Goal: Navigation & Orientation: Find specific page/section

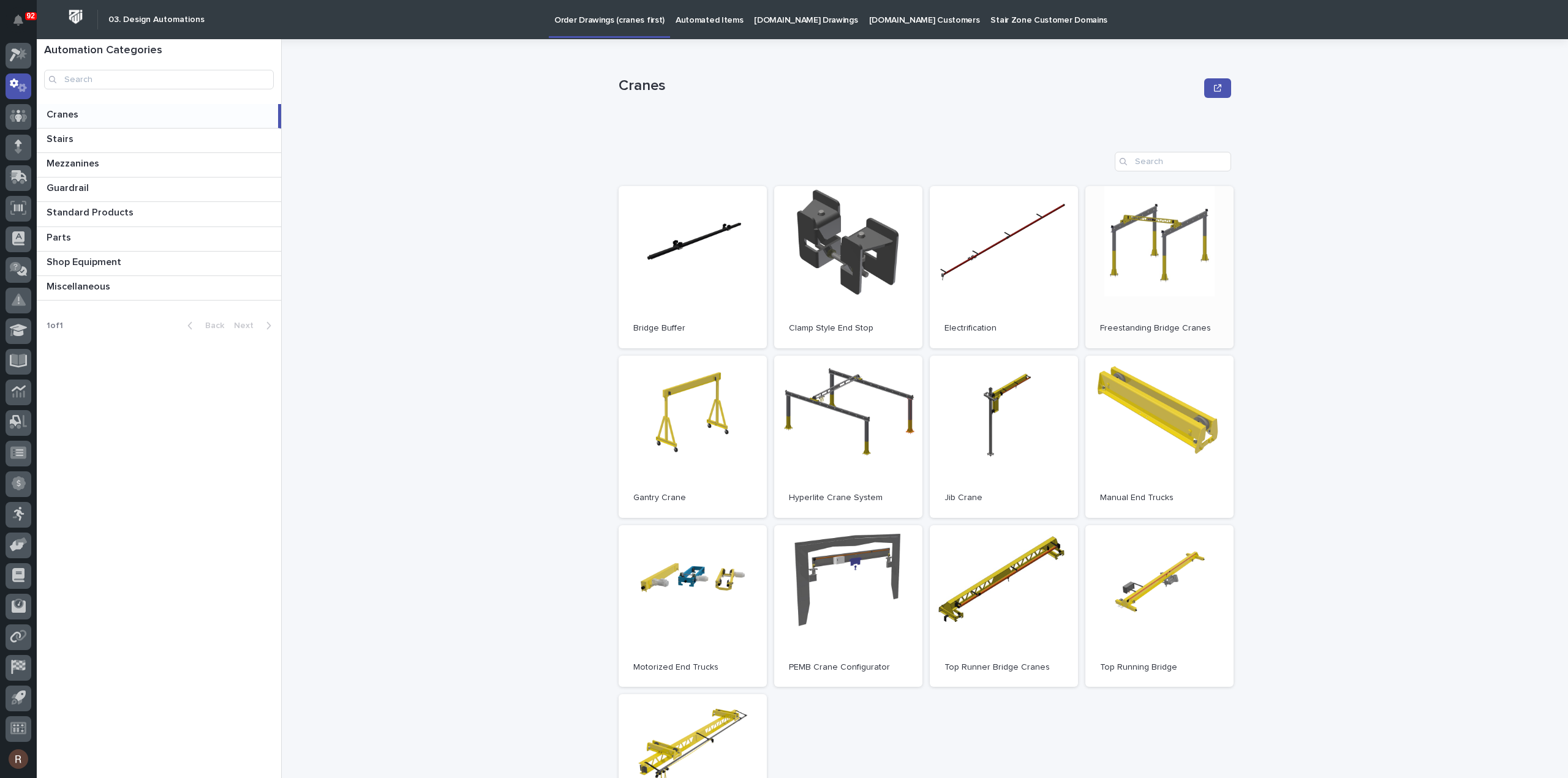
click at [1154, 231] on link "Open" at bounding box center [1159, 267] width 148 height 162
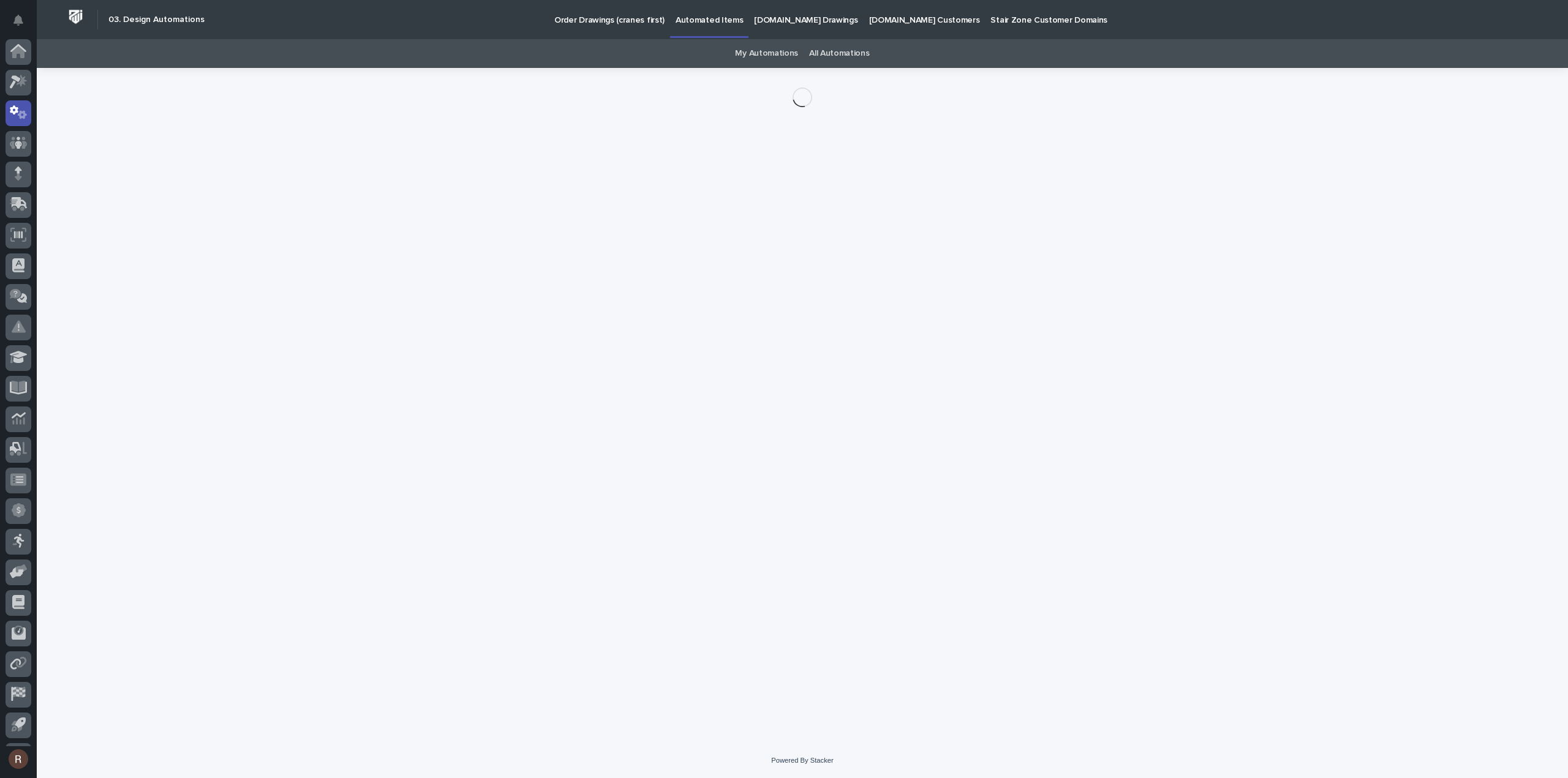
scroll to position [27, 0]
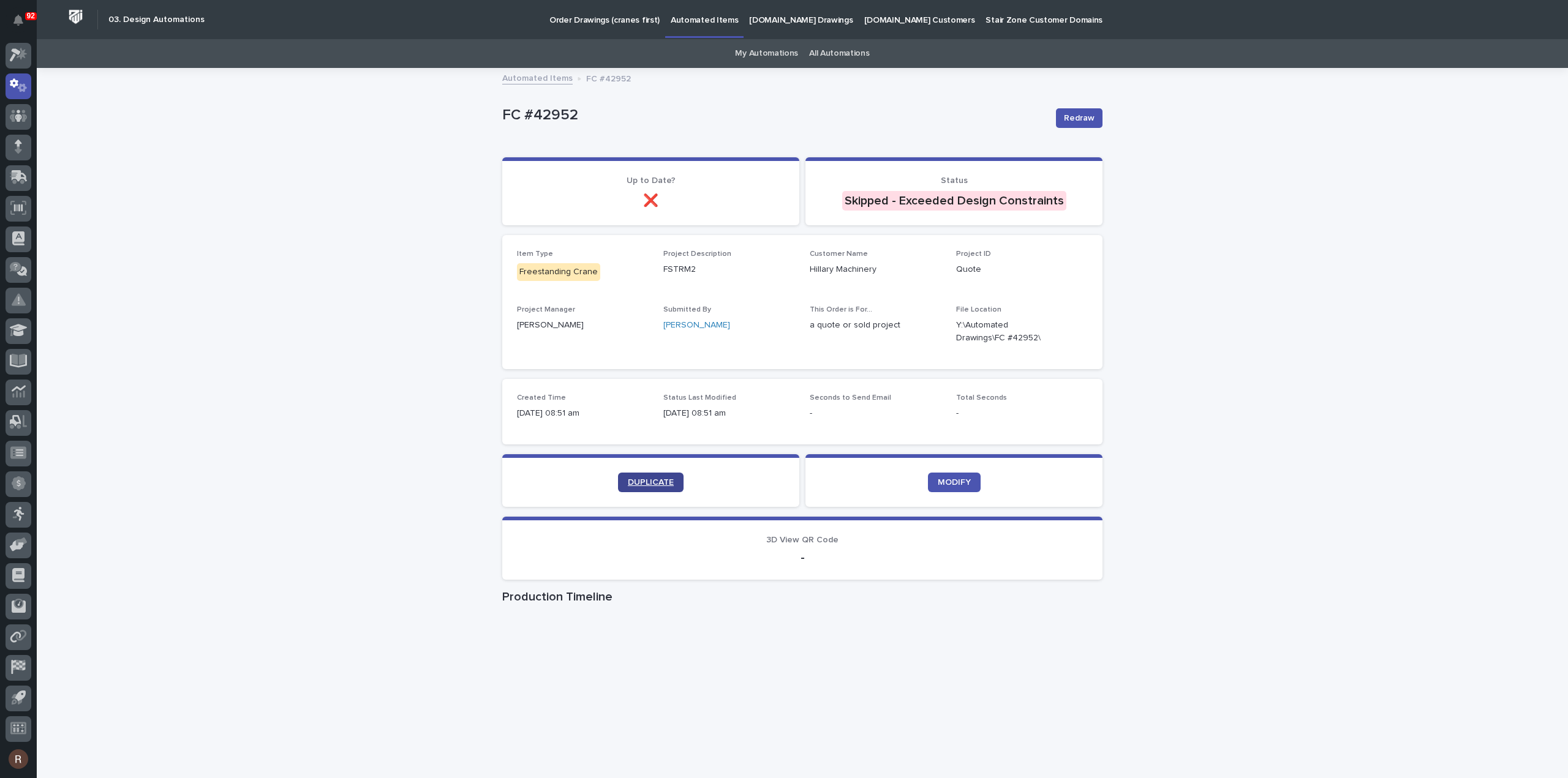
click at [649, 475] on link "DUPLICATE" at bounding box center [650, 483] width 65 height 19
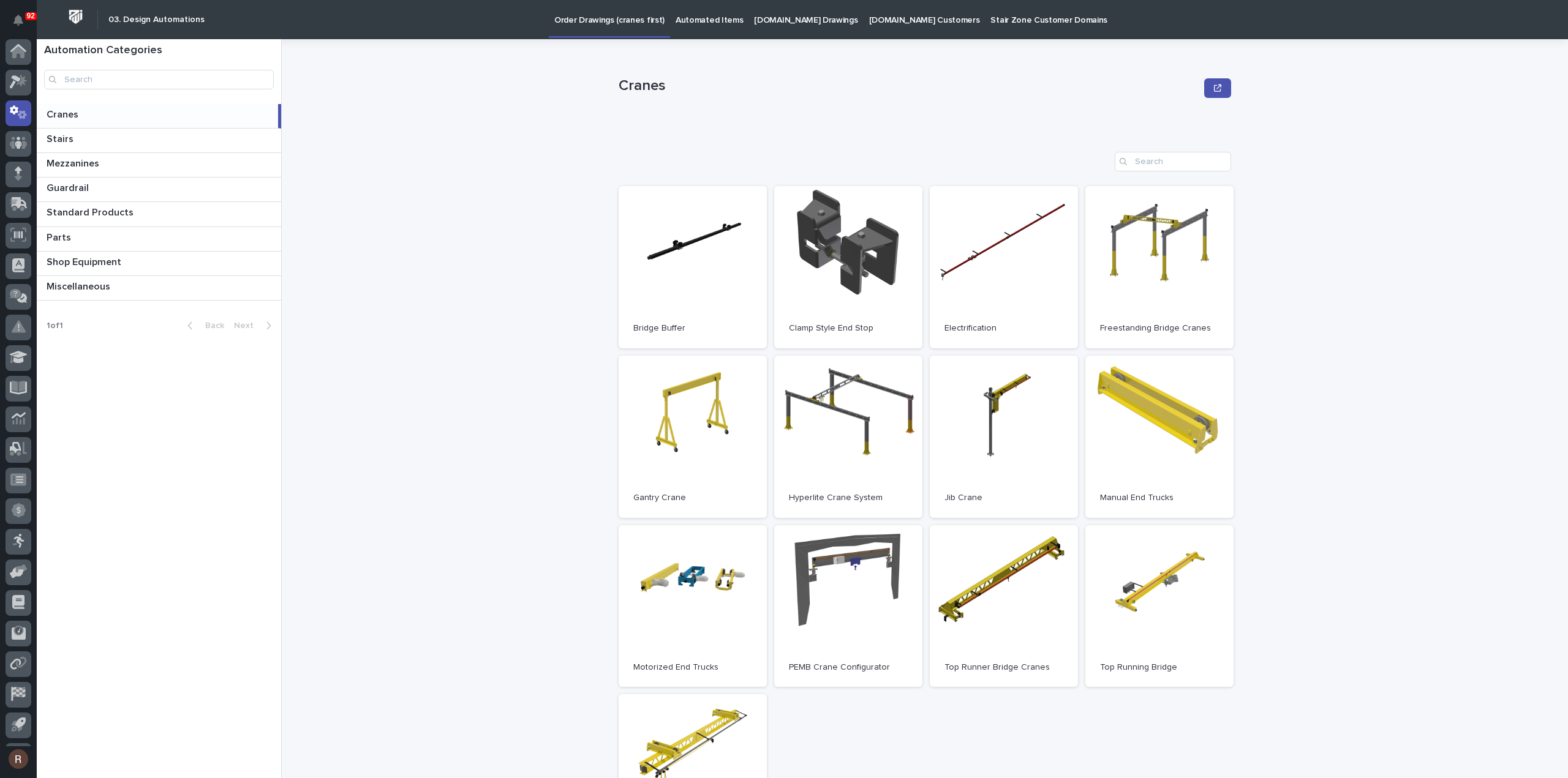
scroll to position [27, 0]
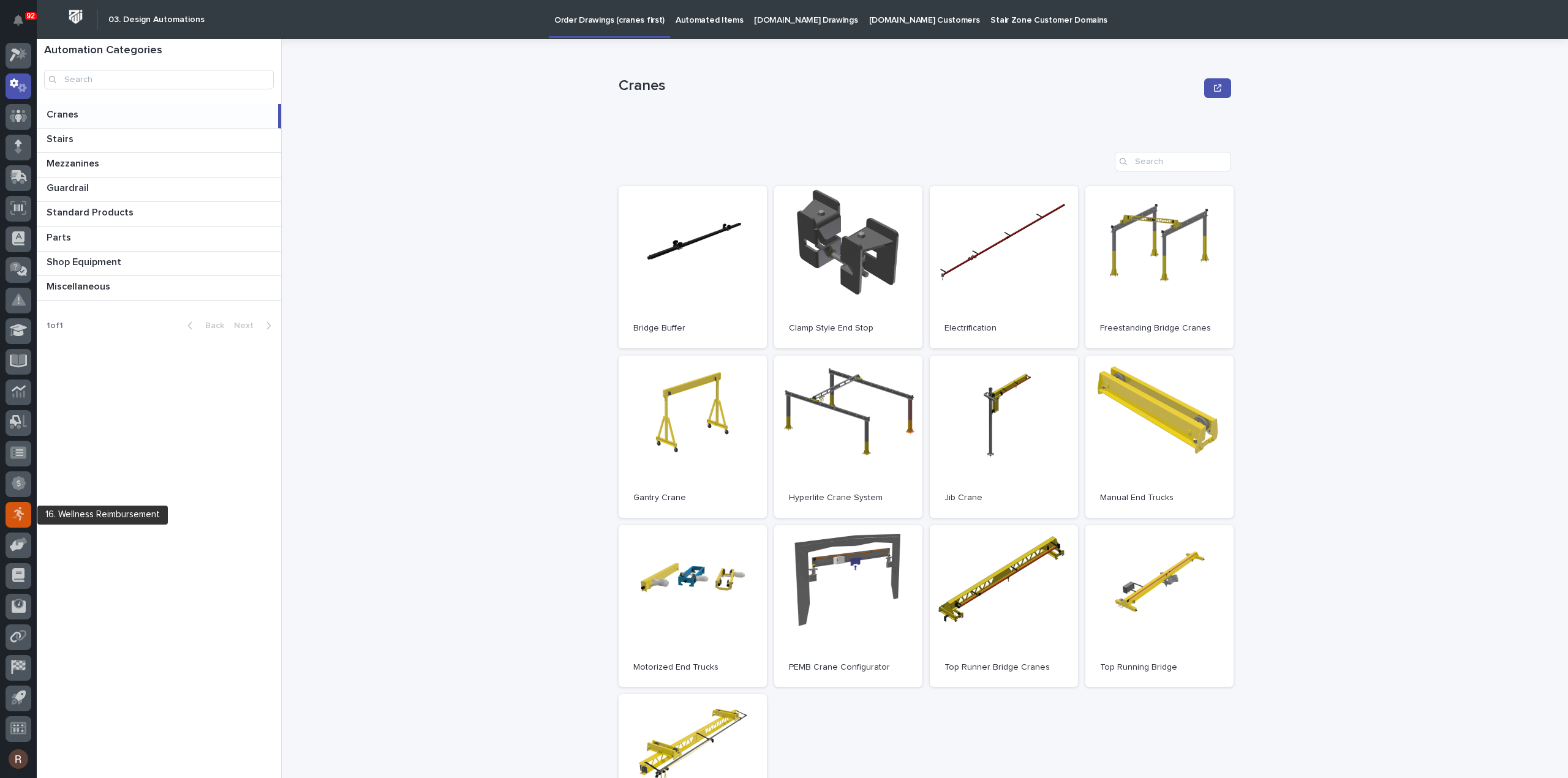
click at [7, 516] on div at bounding box center [18, 514] width 25 height 25
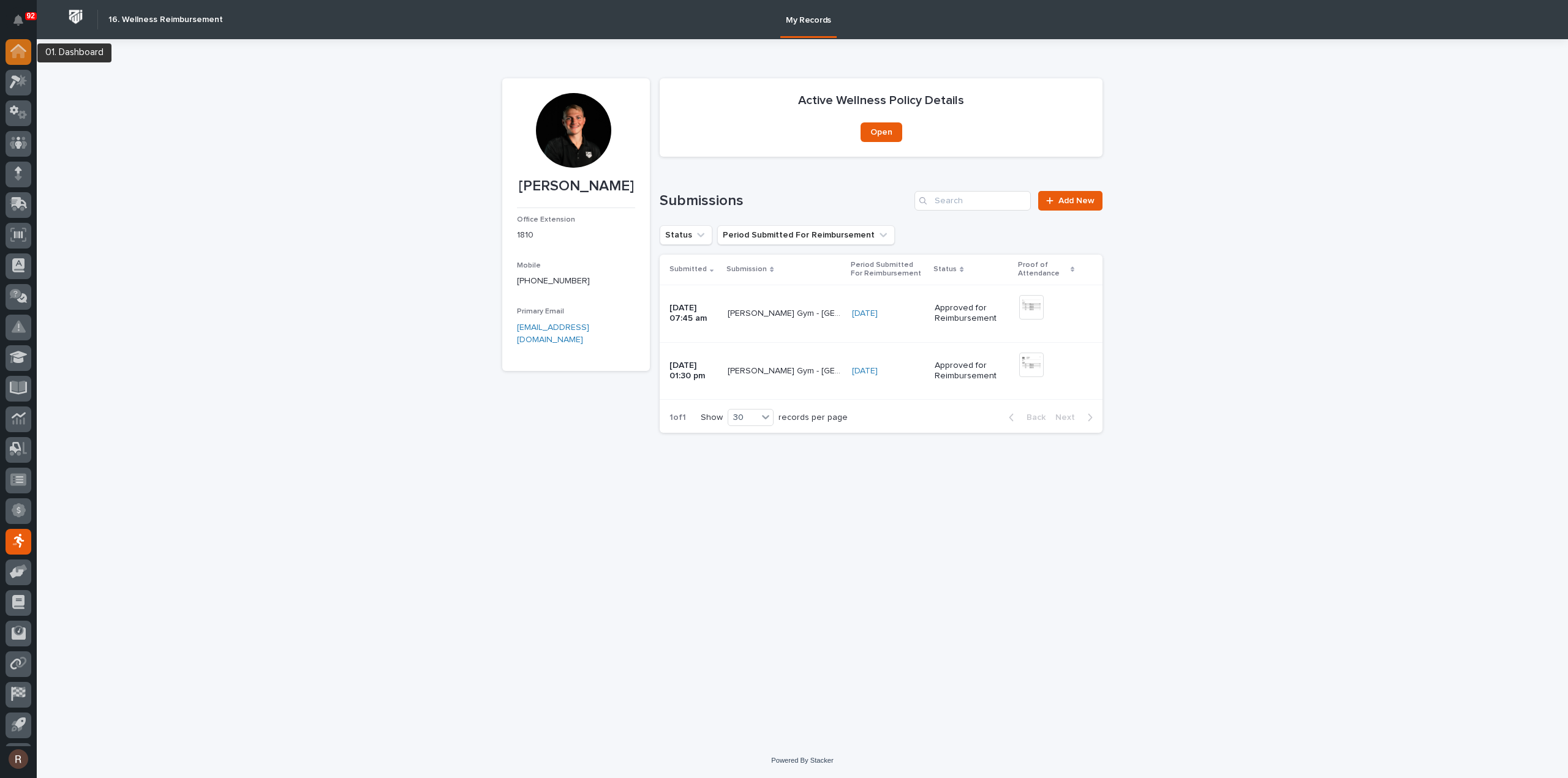
click at [20, 59] on div at bounding box center [18, 52] width 25 height 25
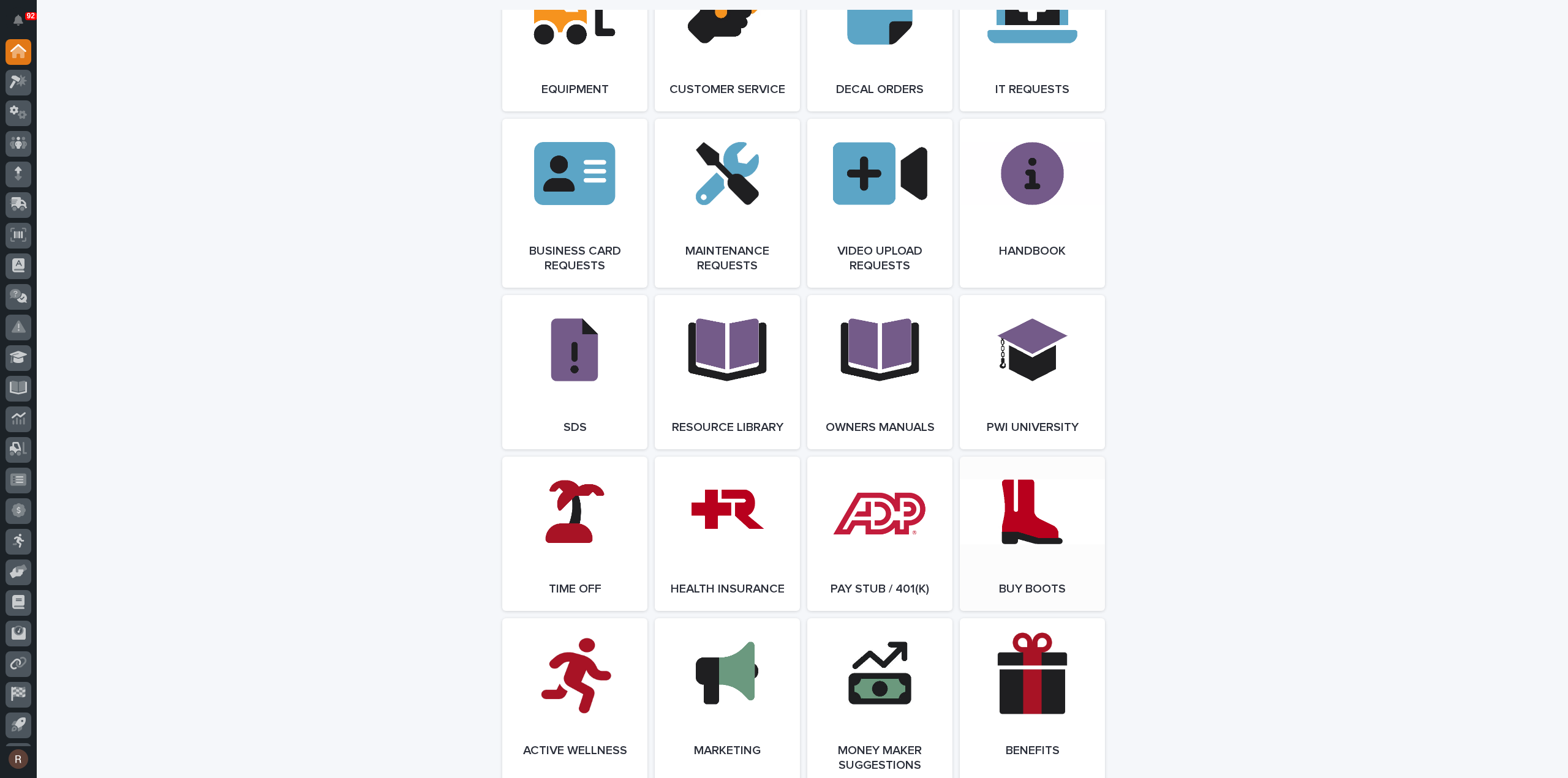
scroll to position [2021, 0]
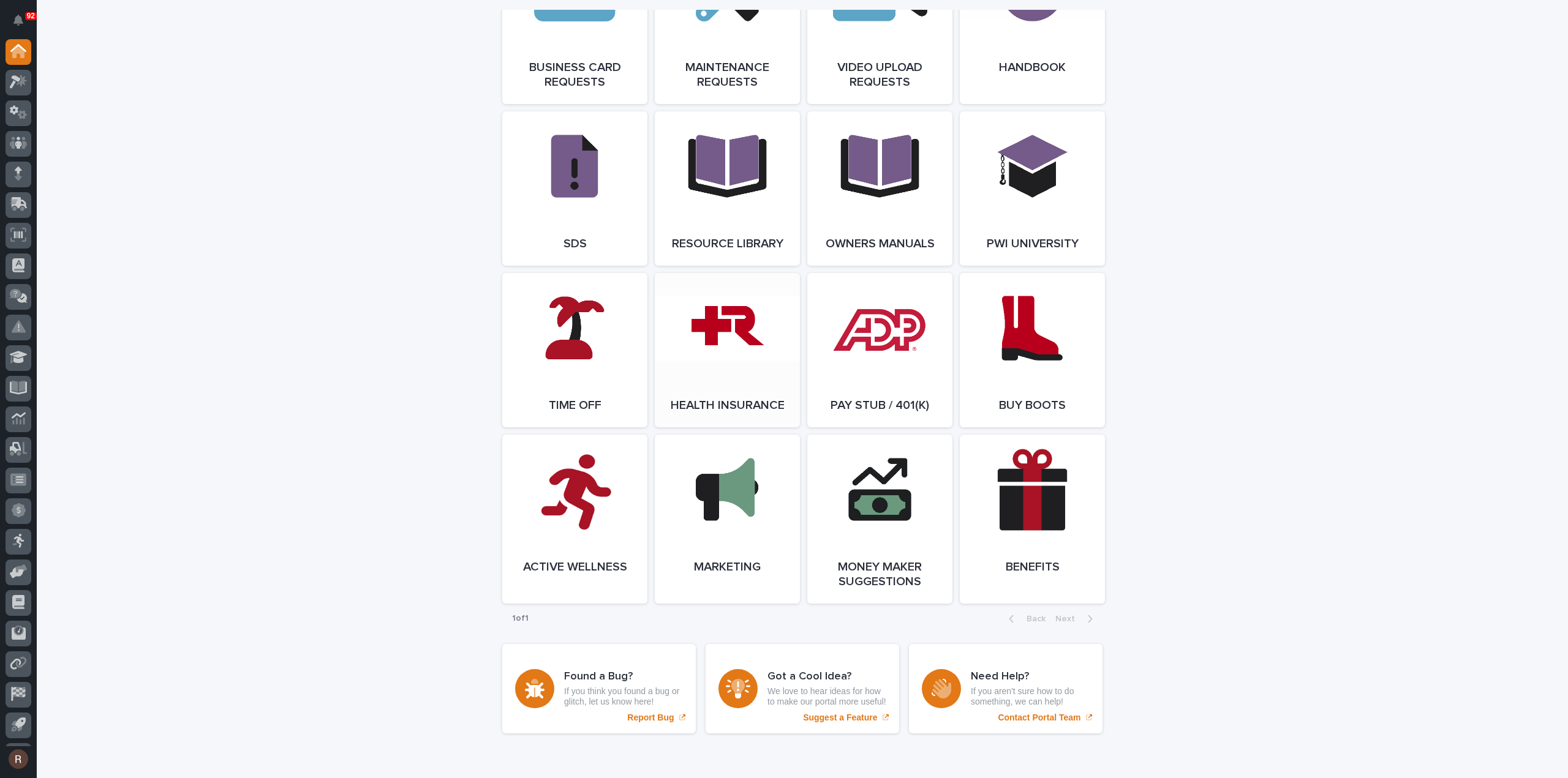
click at [714, 379] on link "Open Link" at bounding box center [727, 350] width 145 height 154
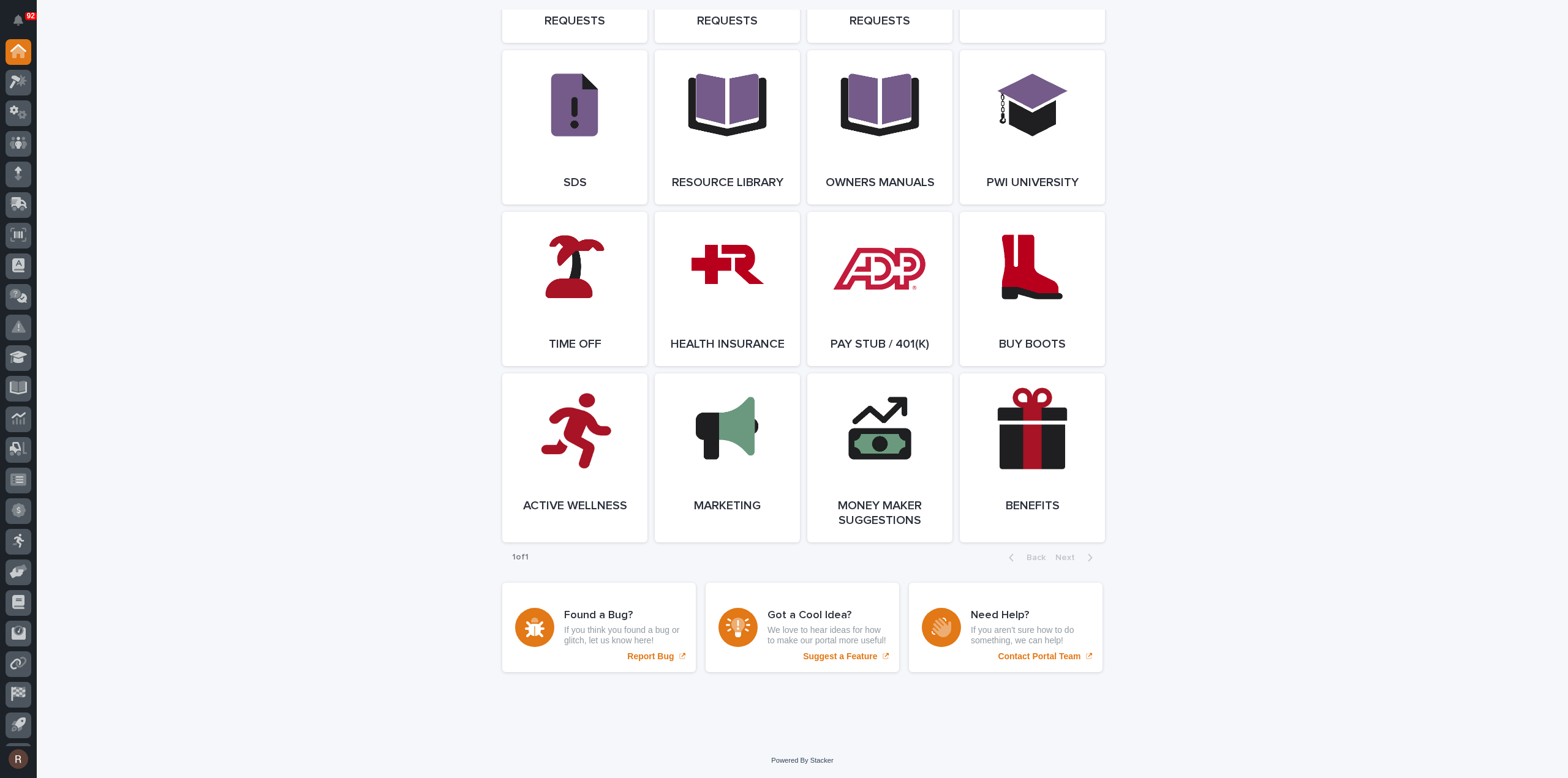
scroll to position [2110, 0]
click at [1011, 488] on link "Open Link" at bounding box center [1032, 457] width 145 height 169
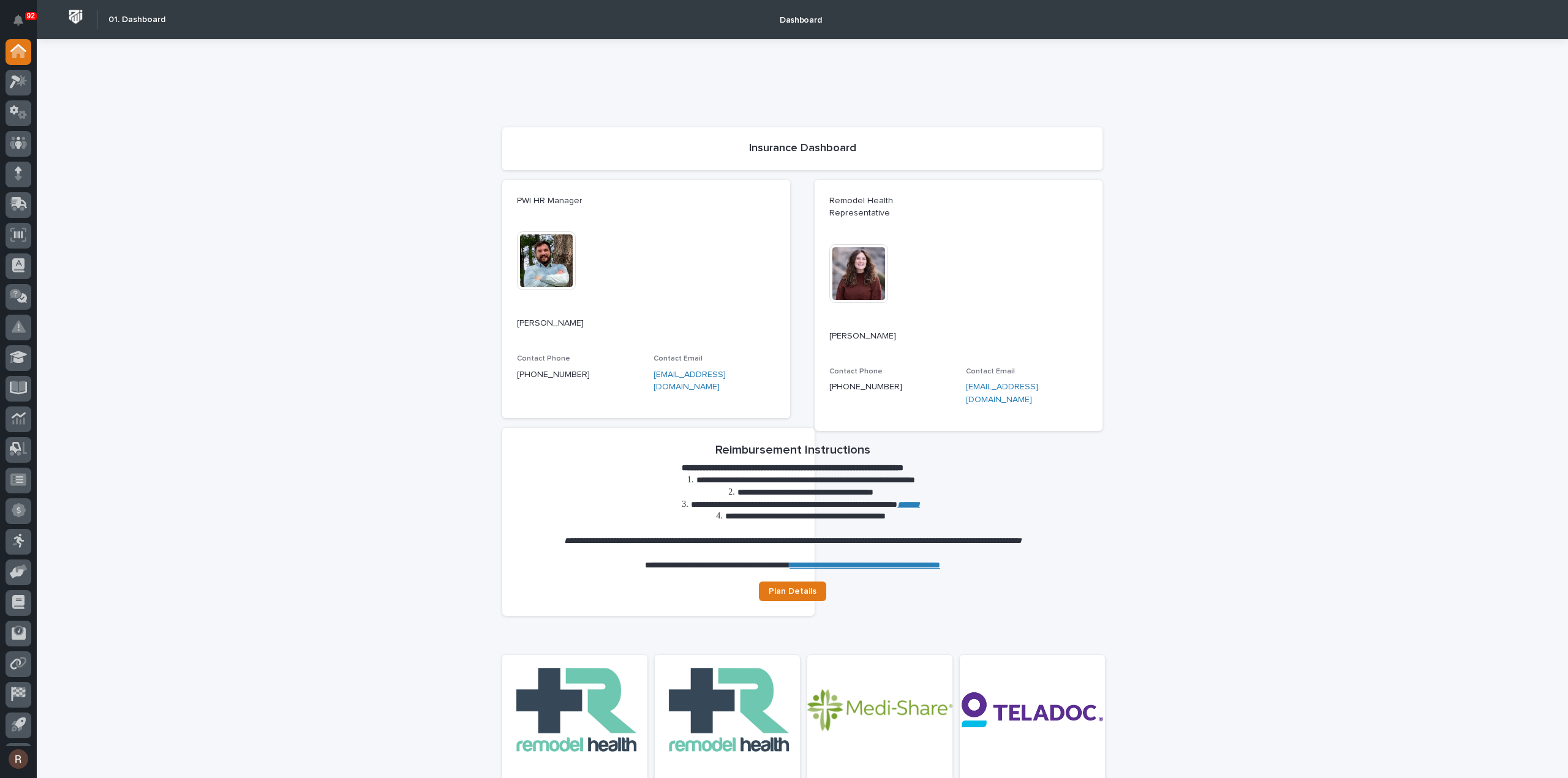
drag, startPoint x: 521, startPoint y: 136, endPoint x: 516, endPoint y: 128, distance: 9.4
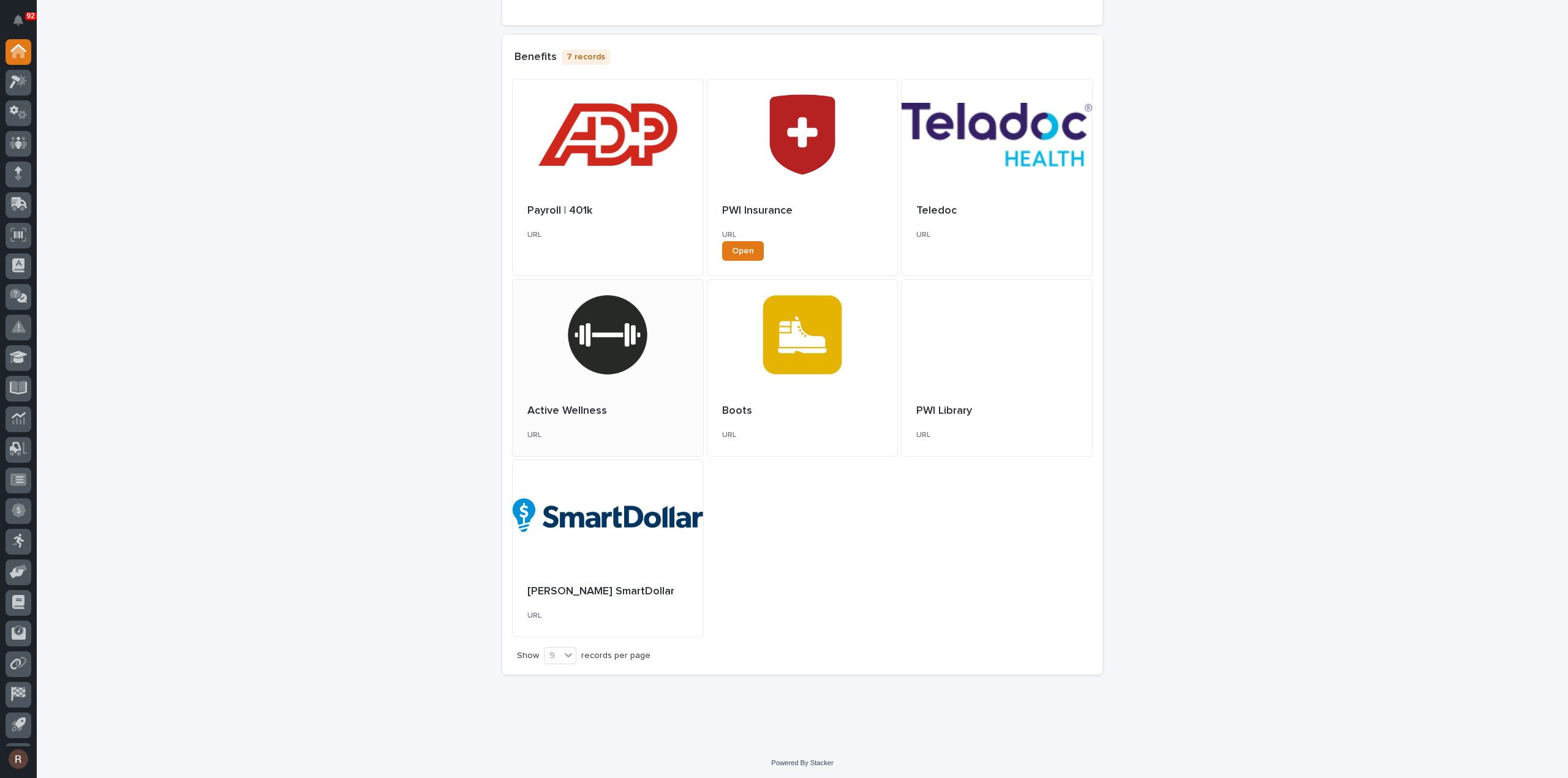
scroll to position [362, 0]
click at [744, 266] on div "PWI Insurance URL Open" at bounding box center [802, 233] width 191 height 85
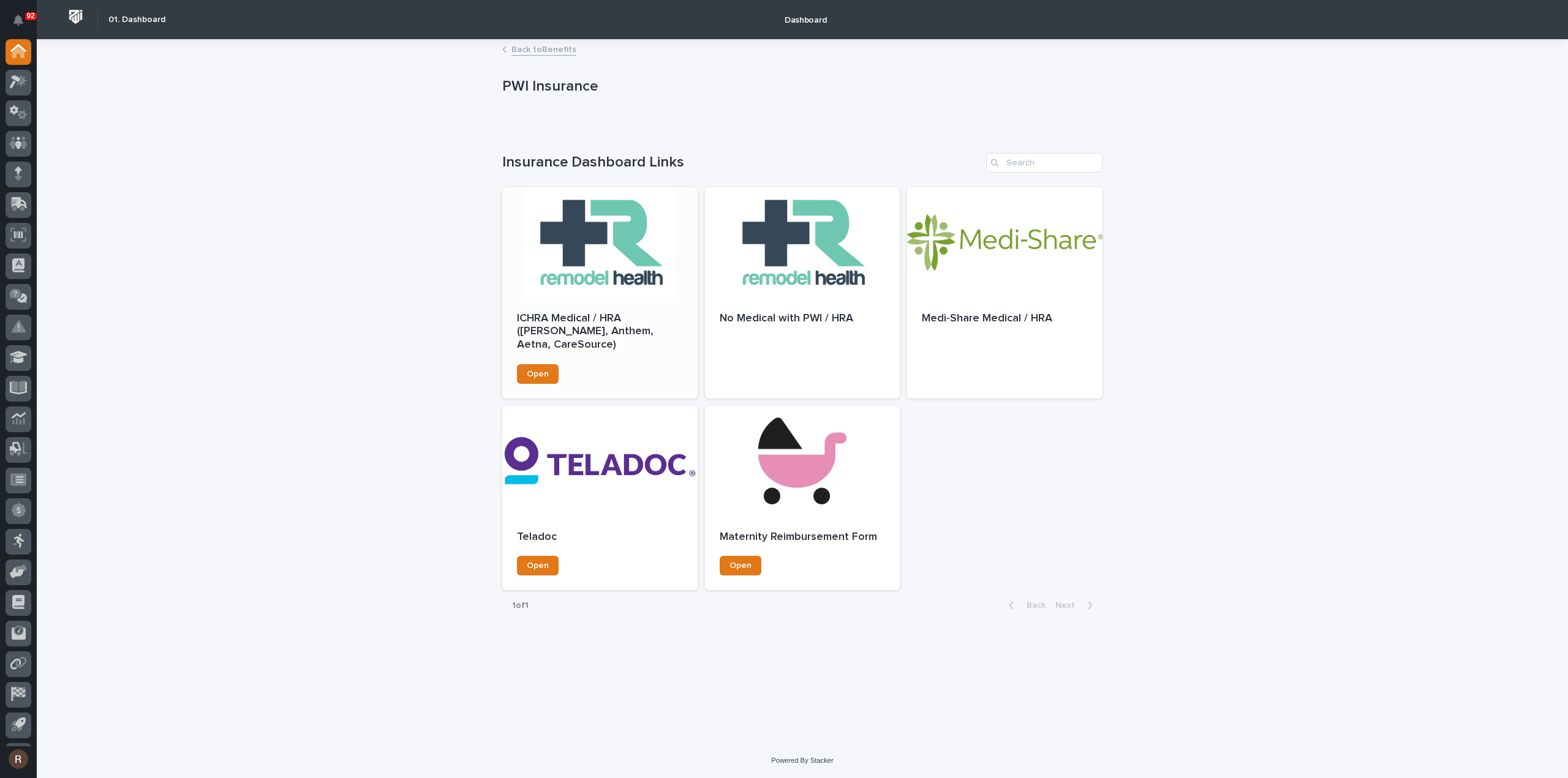
click at [532, 315] on p "ICHRA Medical / HRA (Ambetter, Anthem, Aetna, CareSource)" at bounding box center [600, 333] width 166 height 40
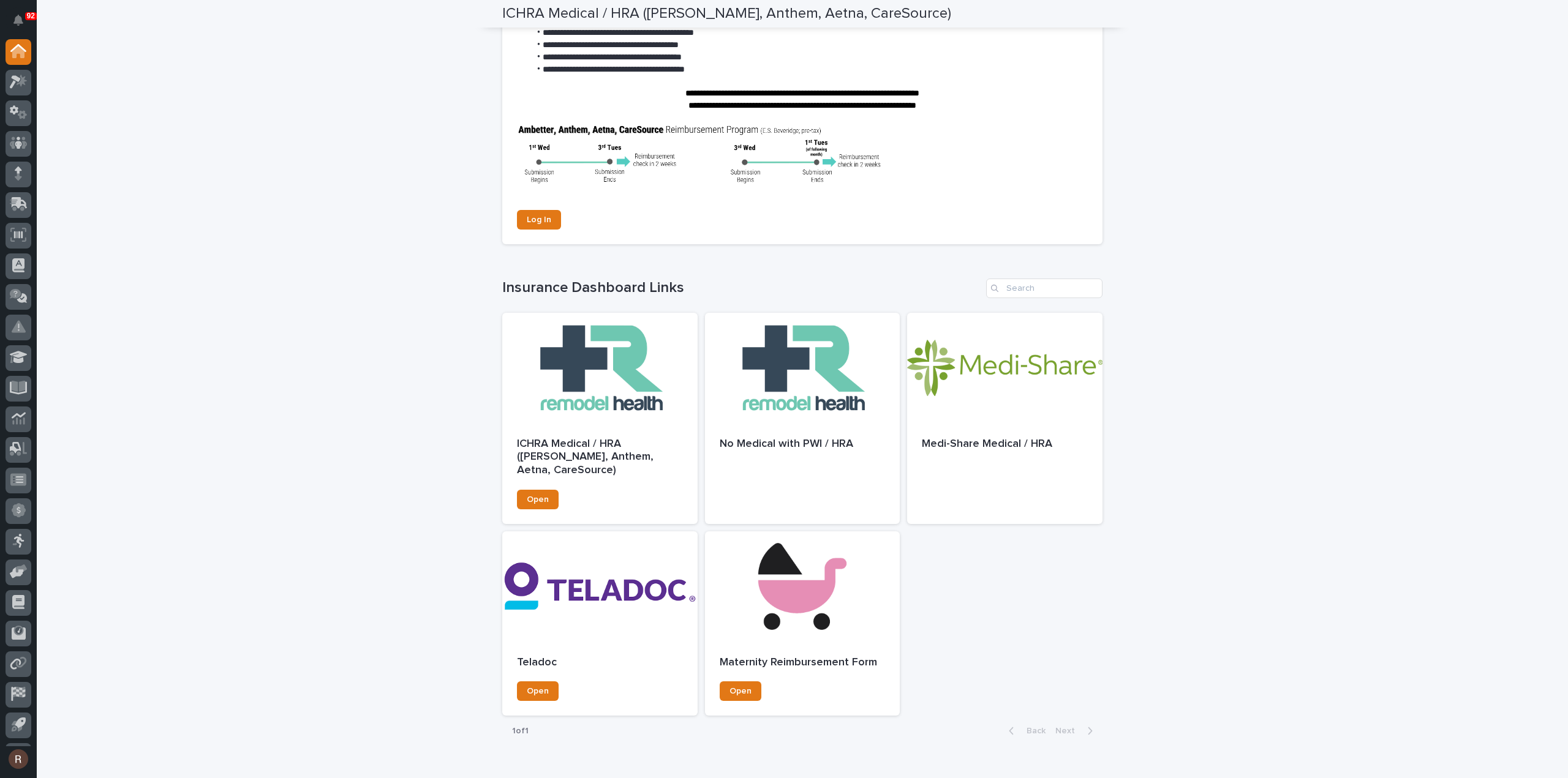
scroll to position [551, 0]
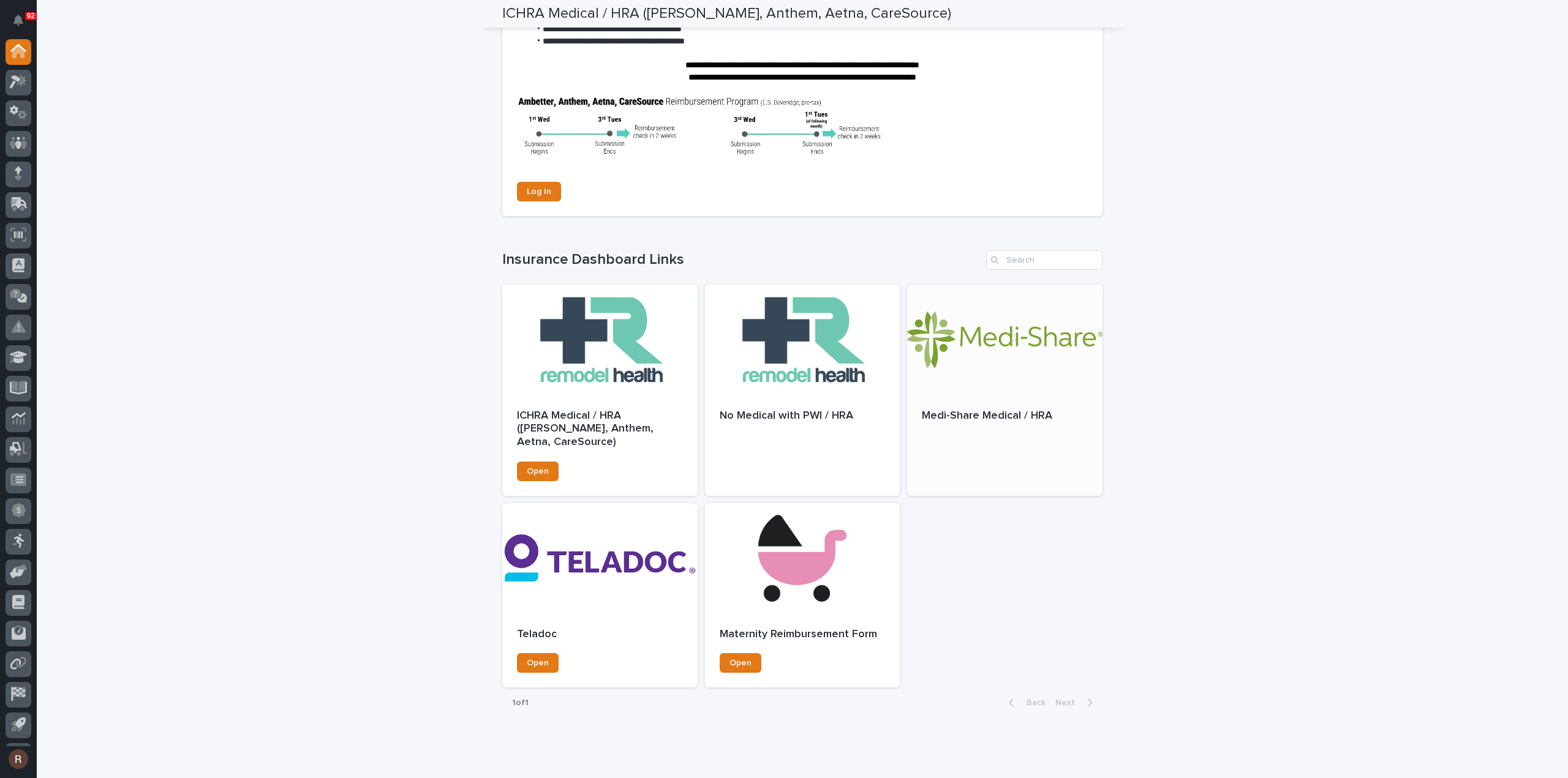
click at [973, 362] on div at bounding box center [1005, 340] width 196 height 110
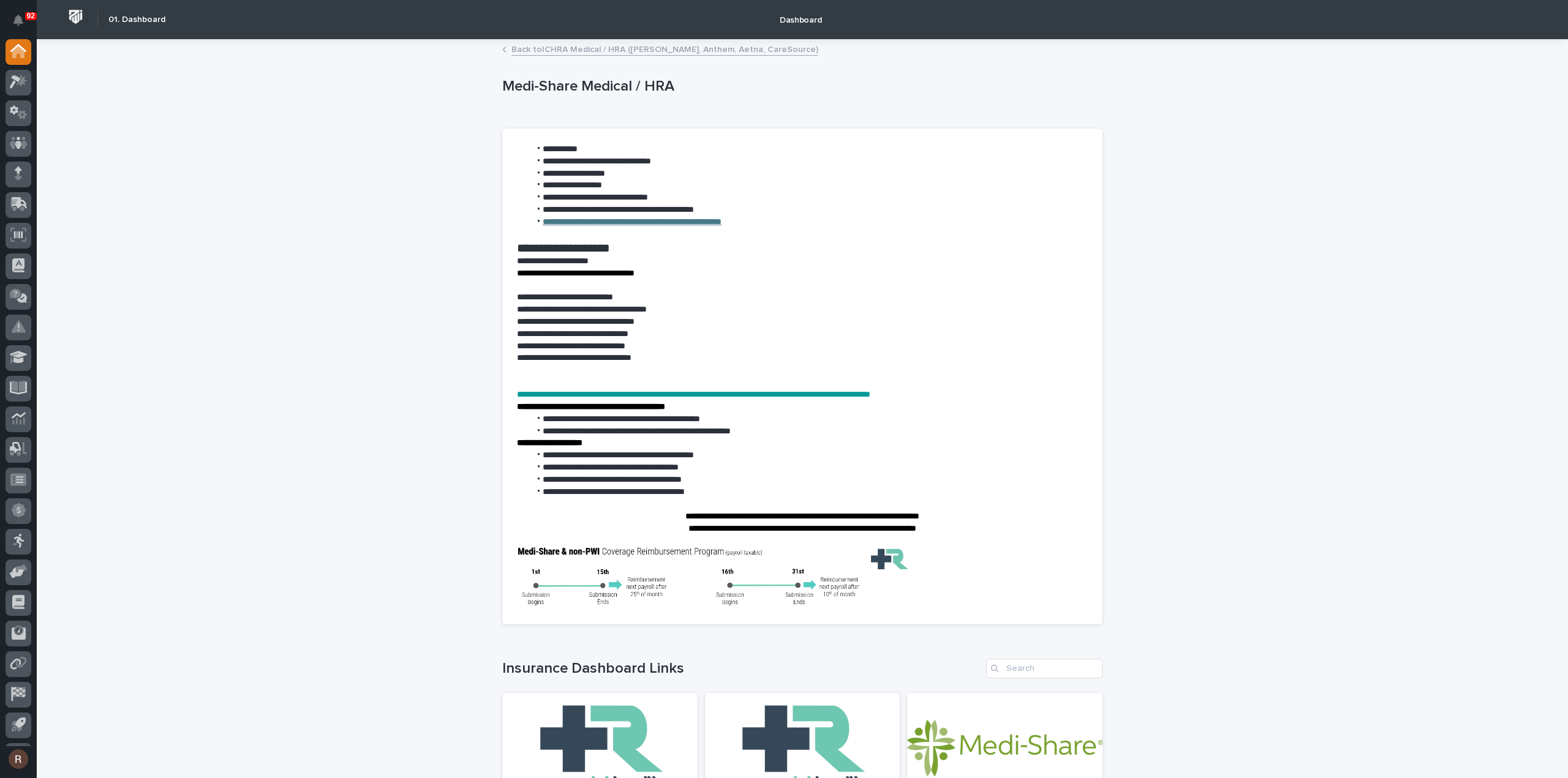
click at [627, 224] on link "**********" at bounding box center [632, 222] width 179 height 8
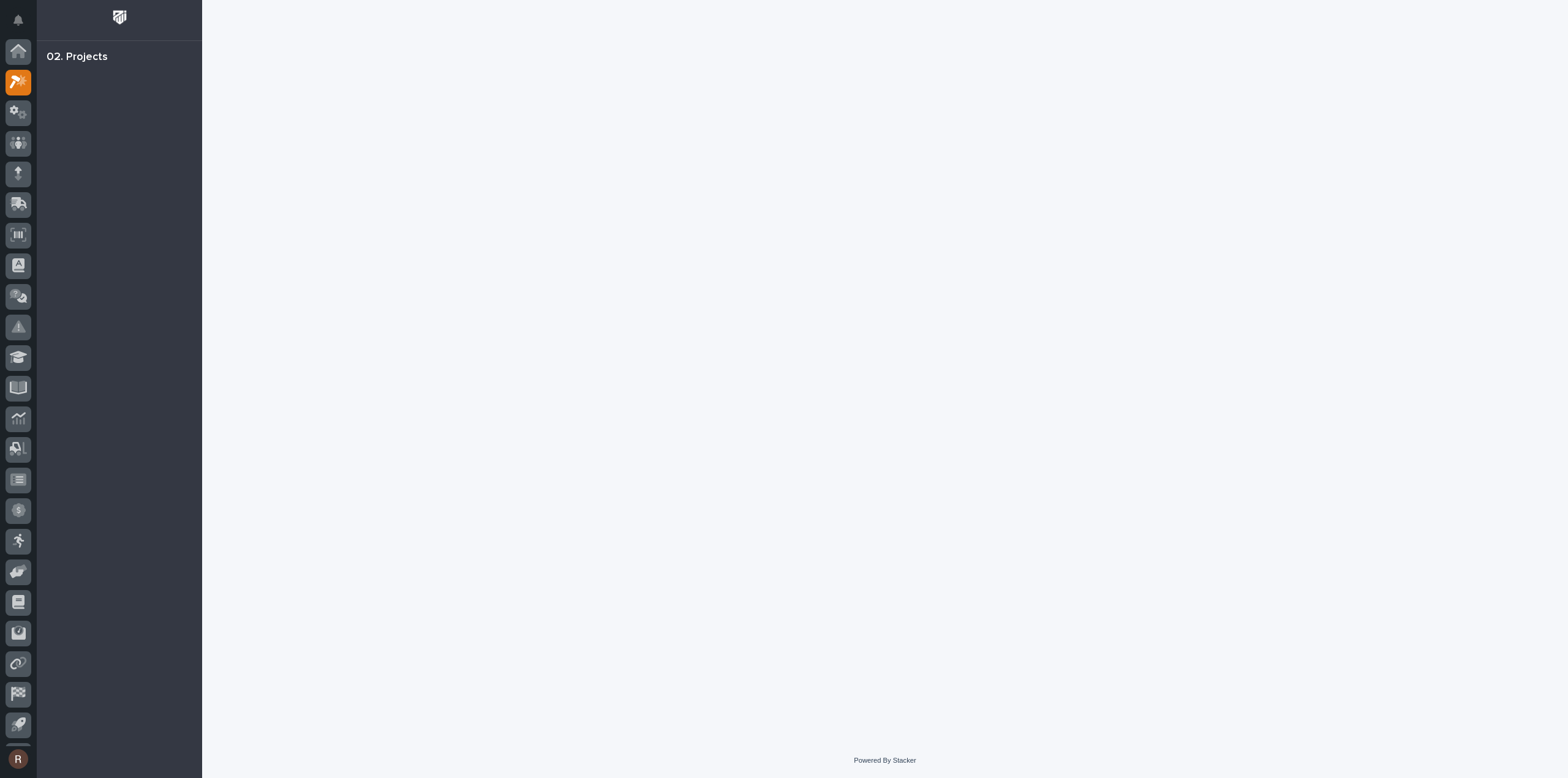
scroll to position [27, 0]
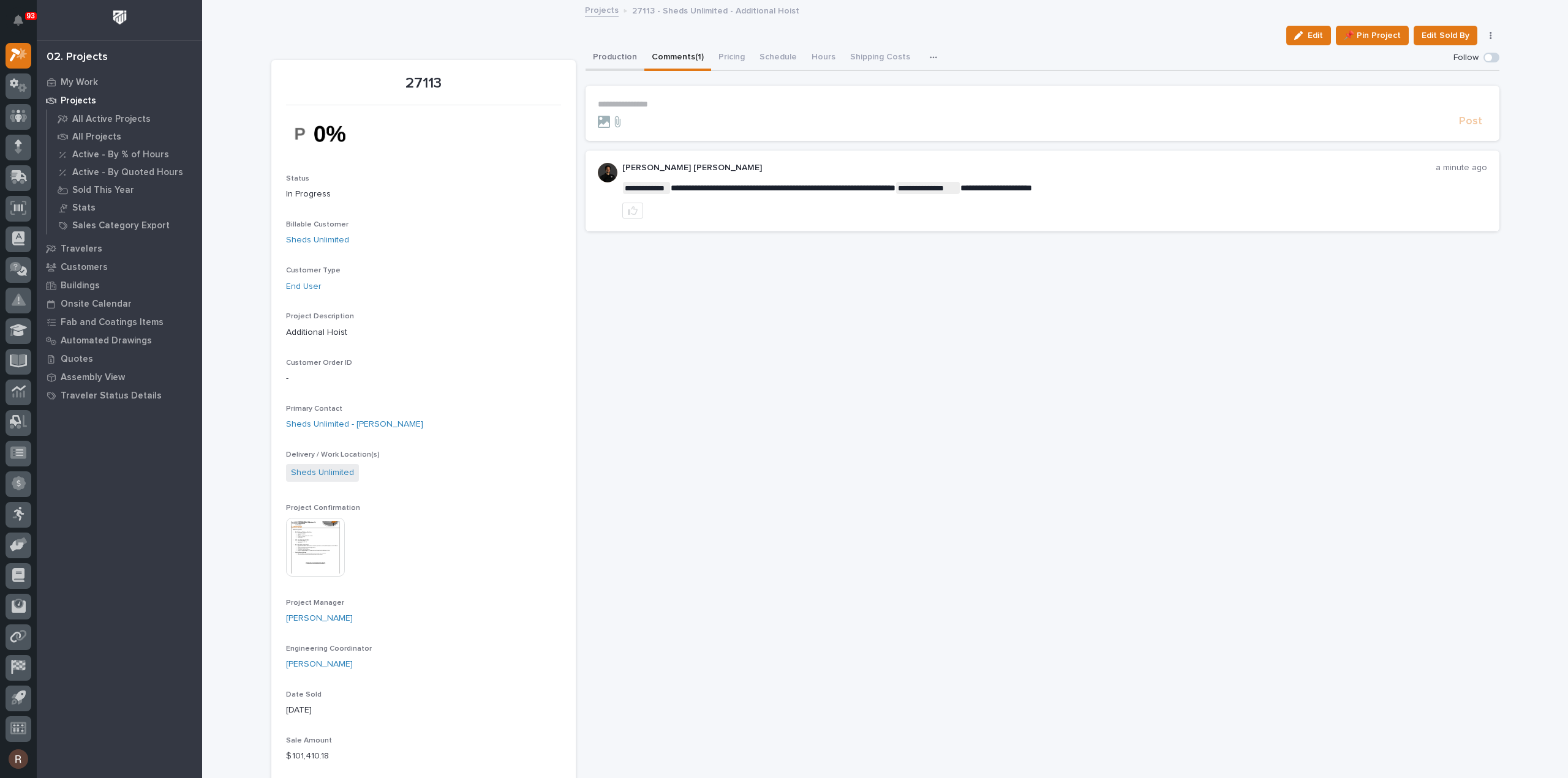
click at [601, 48] on button "Production" at bounding box center [614, 58] width 59 height 25
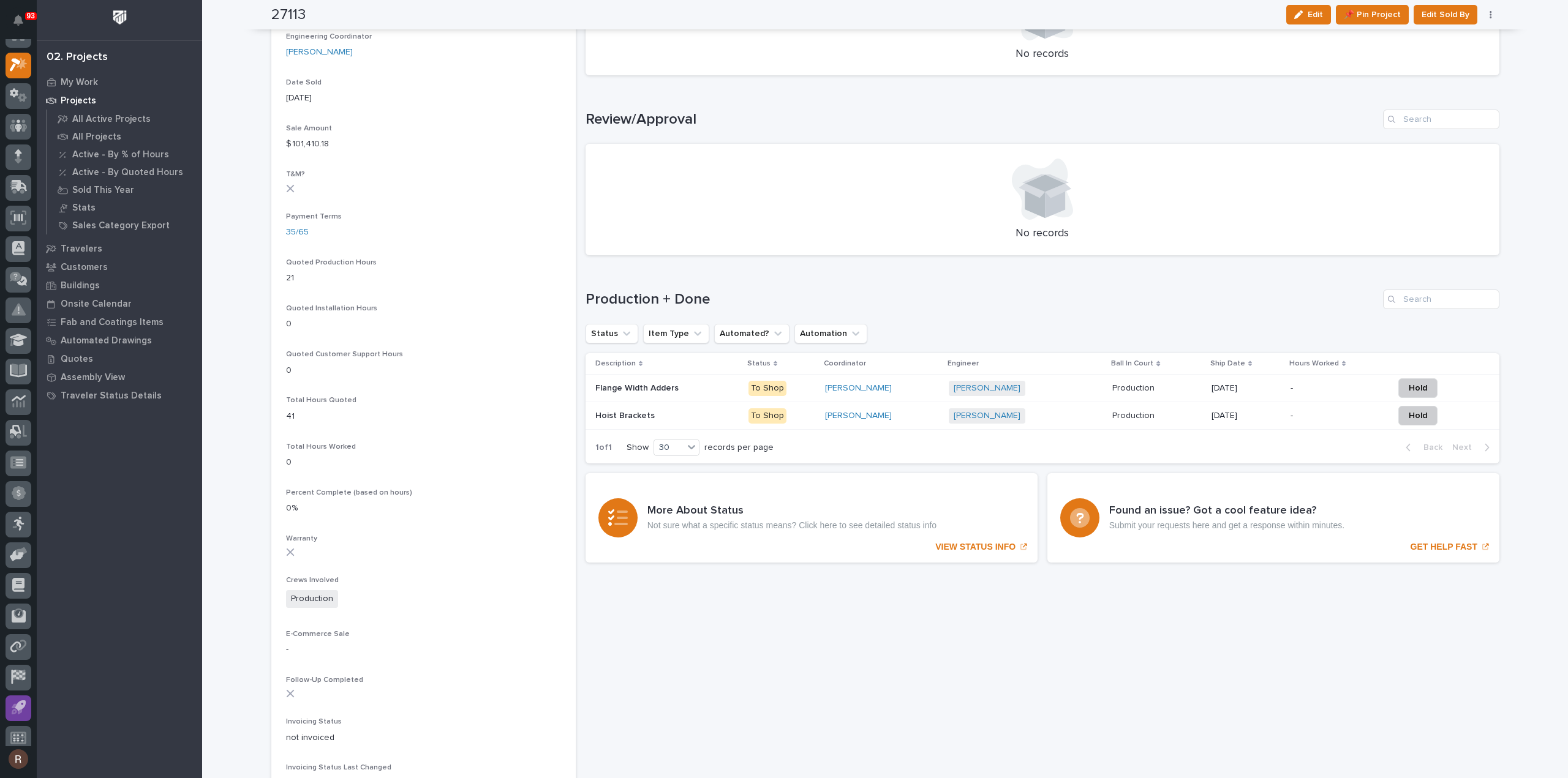
scroll to position [27, 0]
click at [23, 573] on icon at bounding box center [19, 575] width 12 height 14
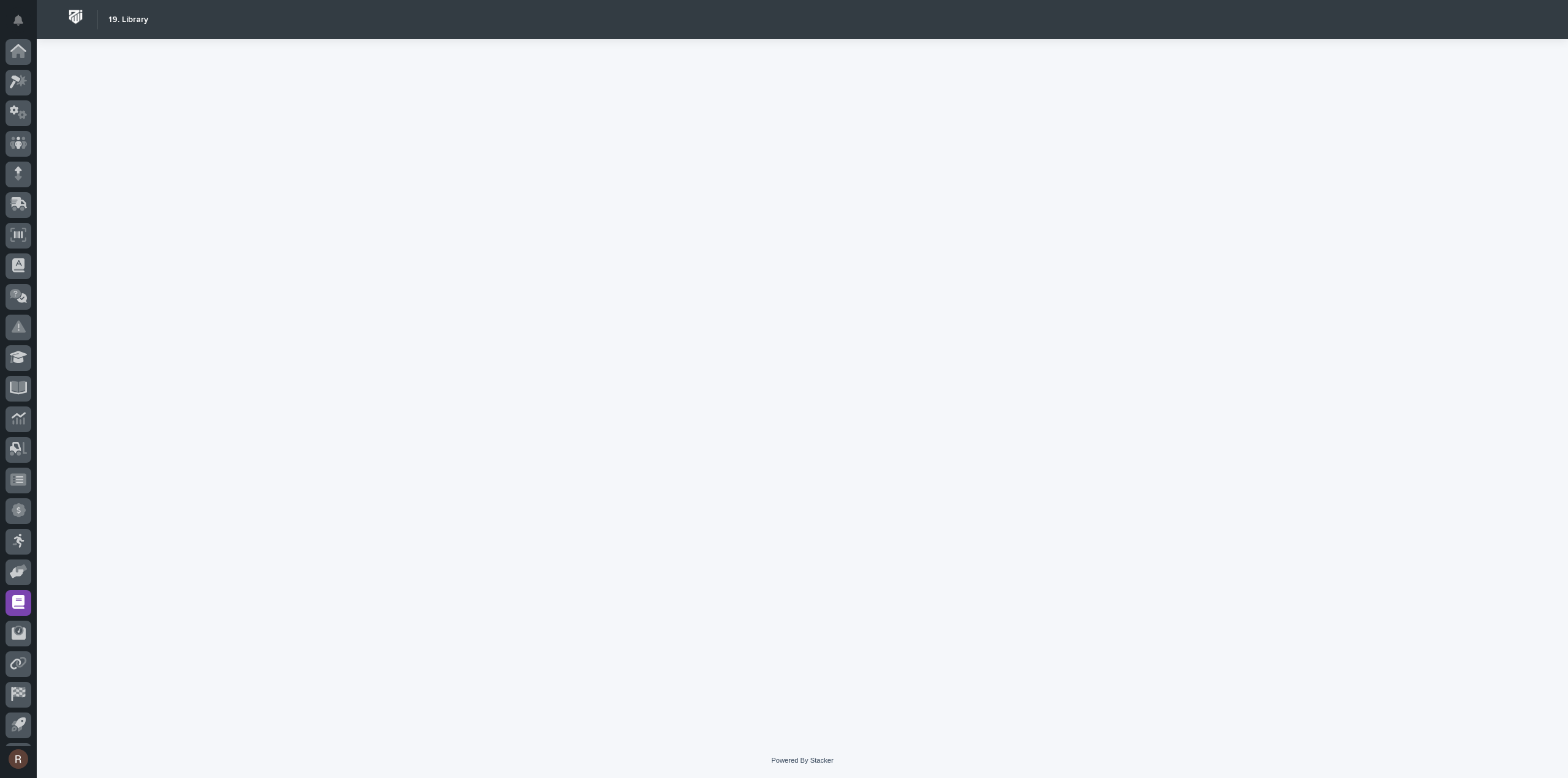
scroll to position [27, 0]
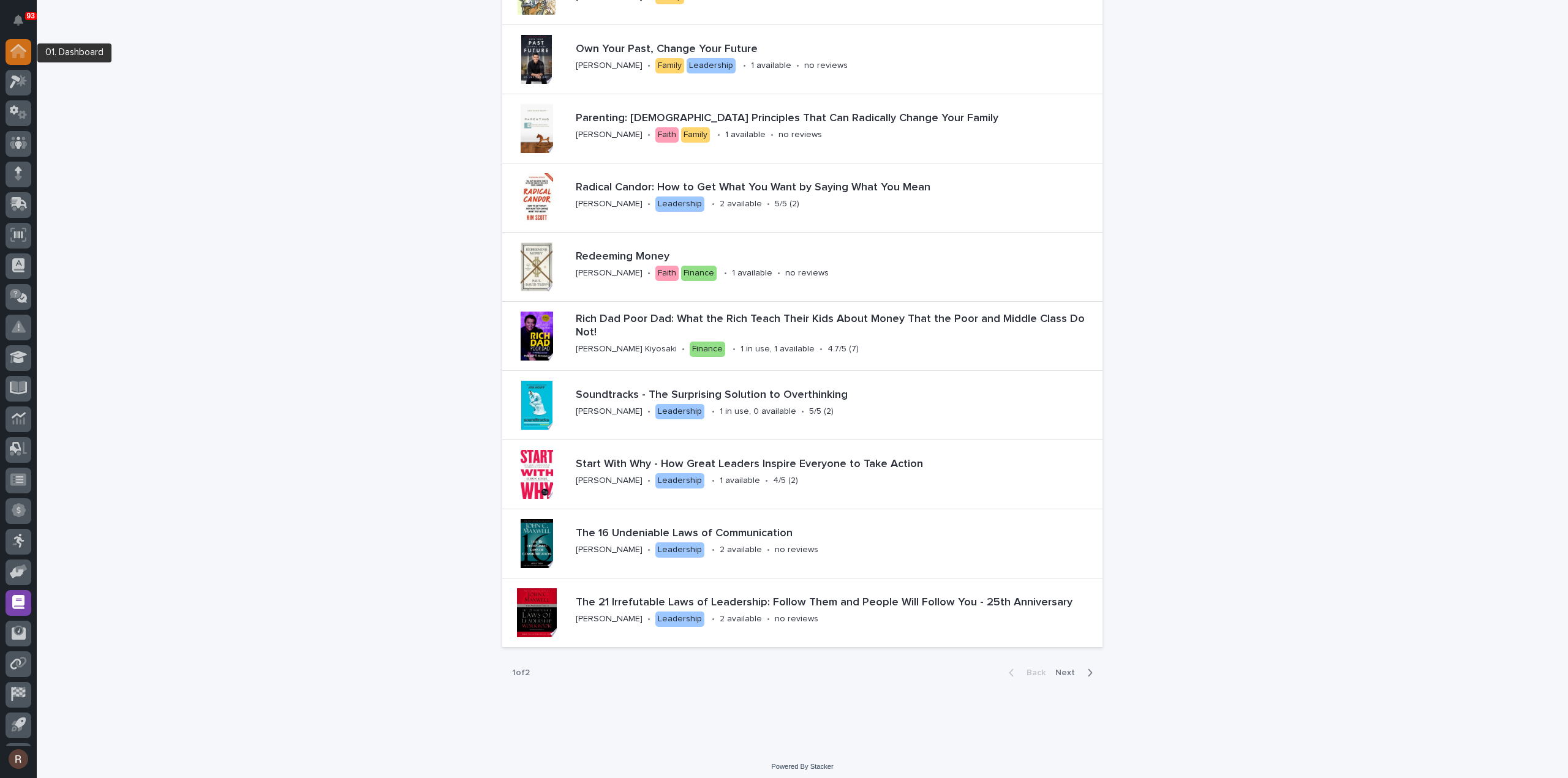
click at [24, 50] on icon at bounding box center [18, 48] width 16 height 8
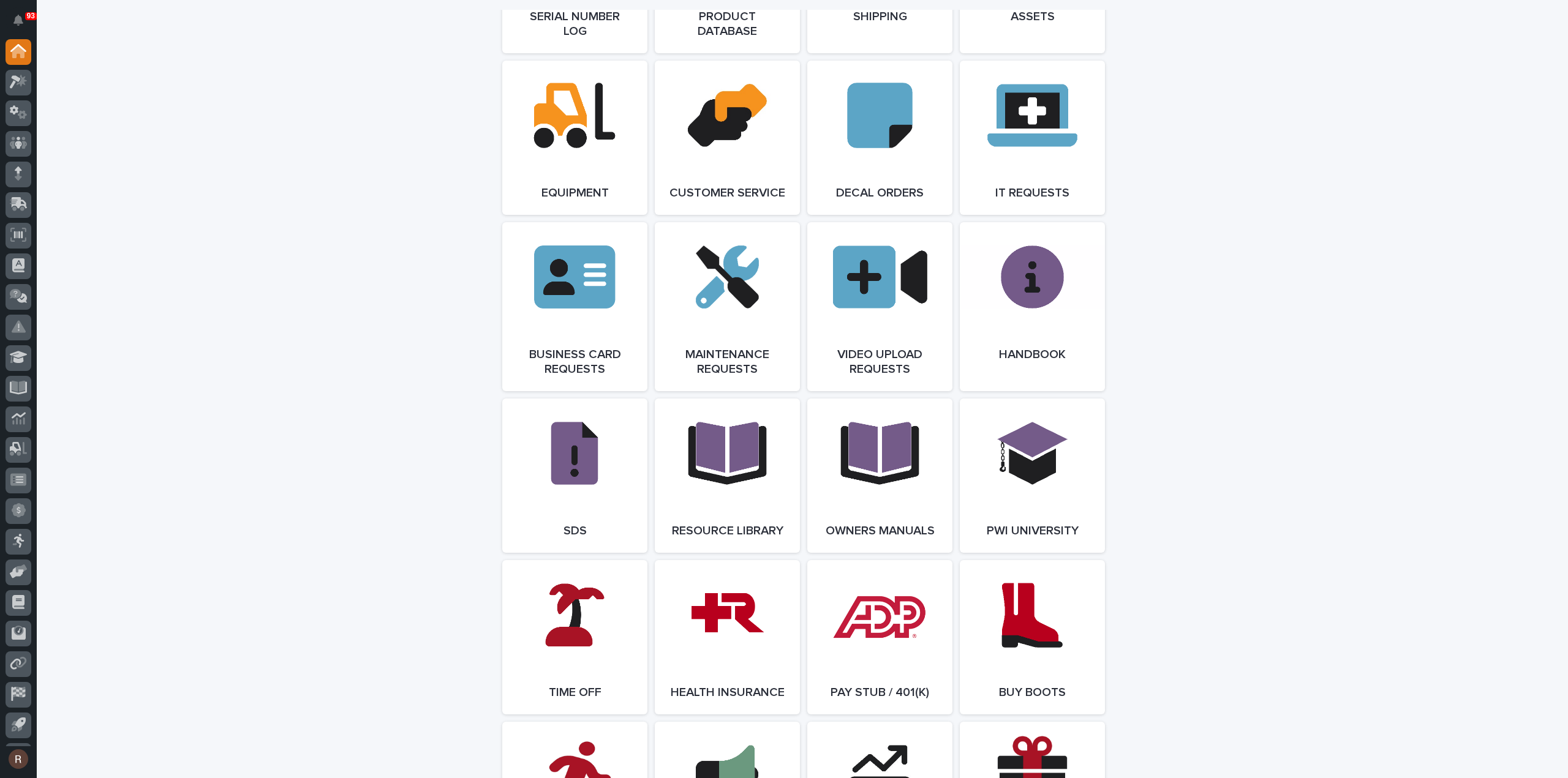
scroll to position [1878, 0]
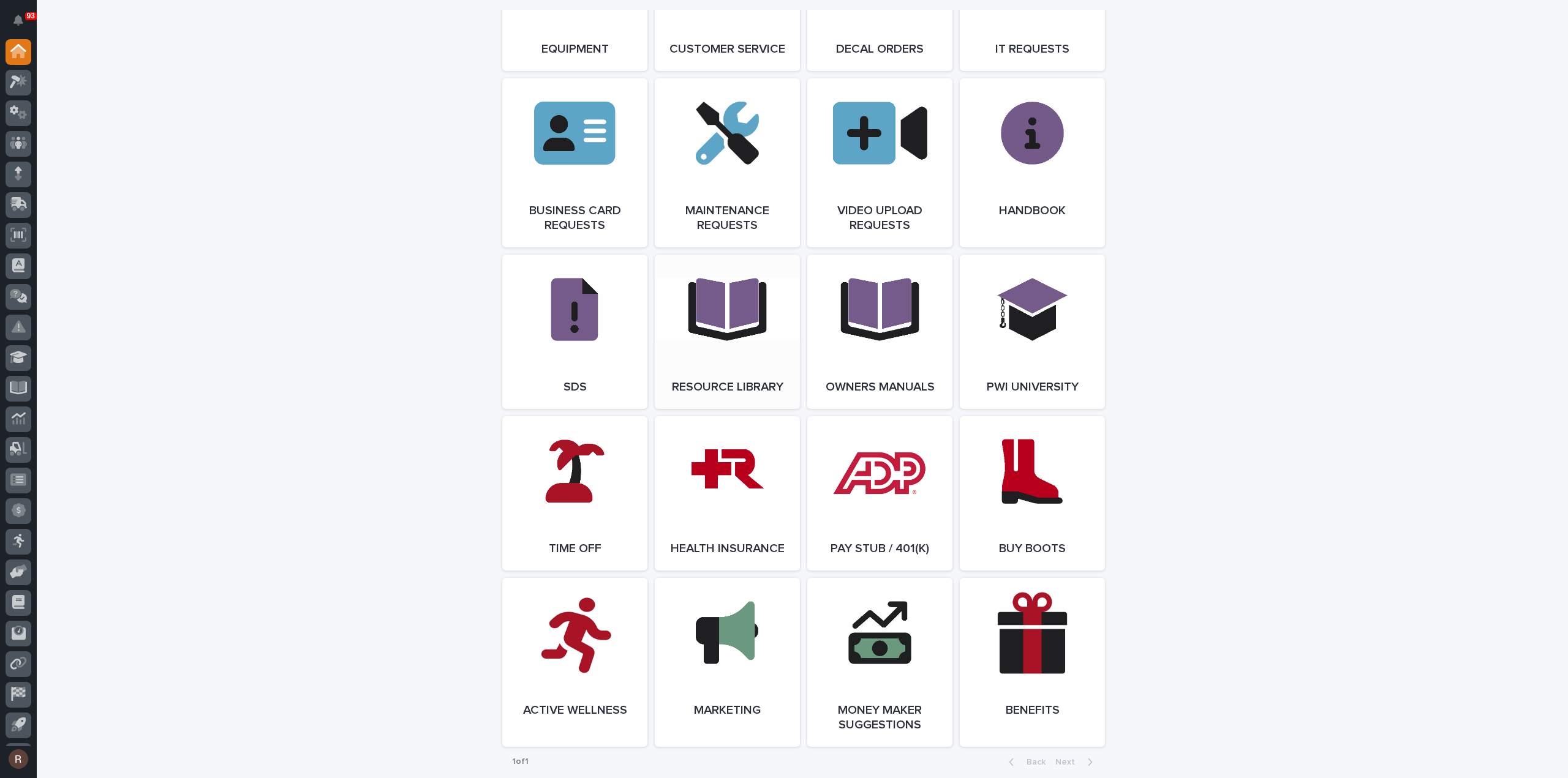
click at [753, 342] on link "Open Link" at bounding box center [727, 332] width 145 height 154
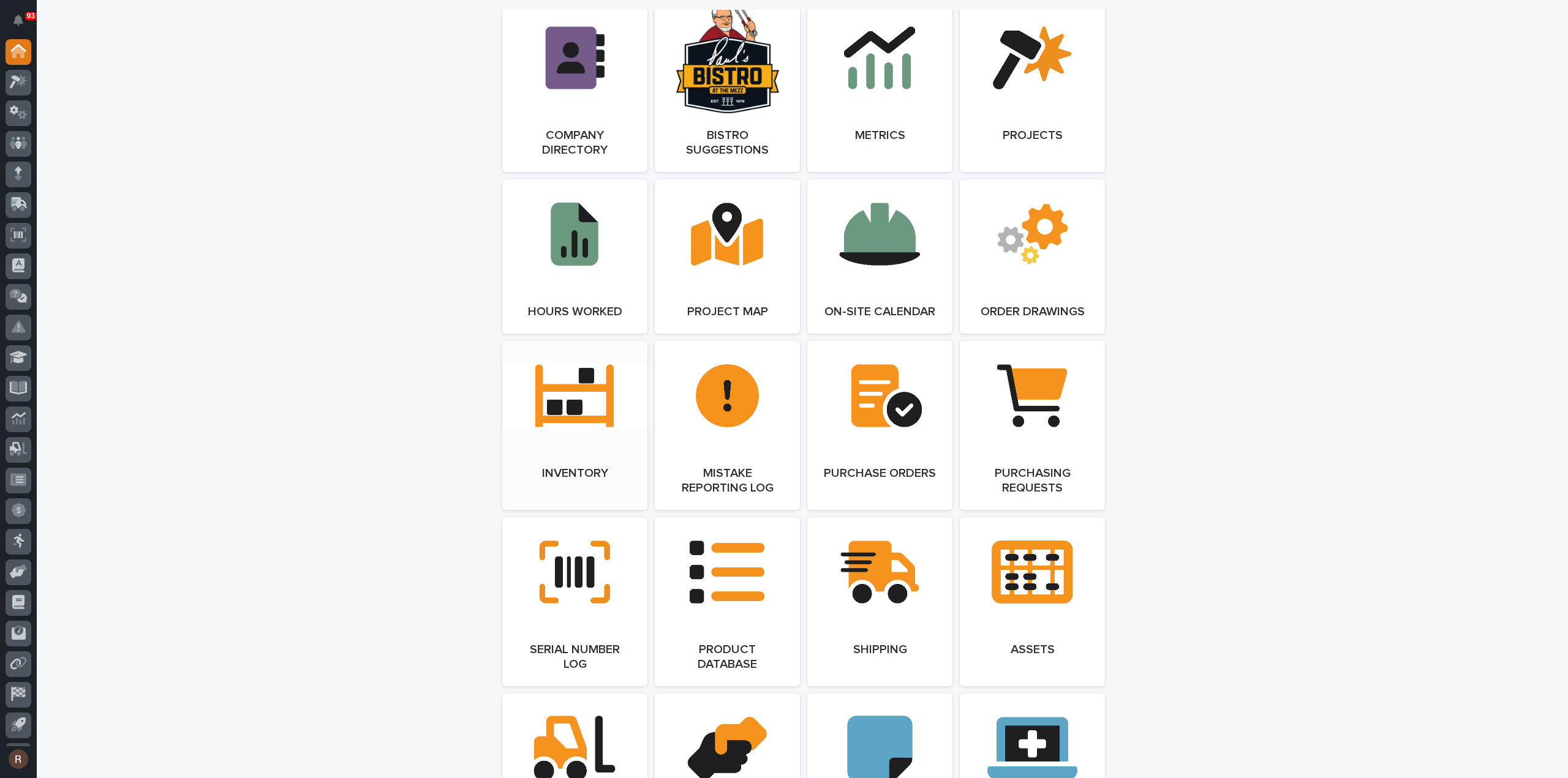
scroll to position [1069, 0]
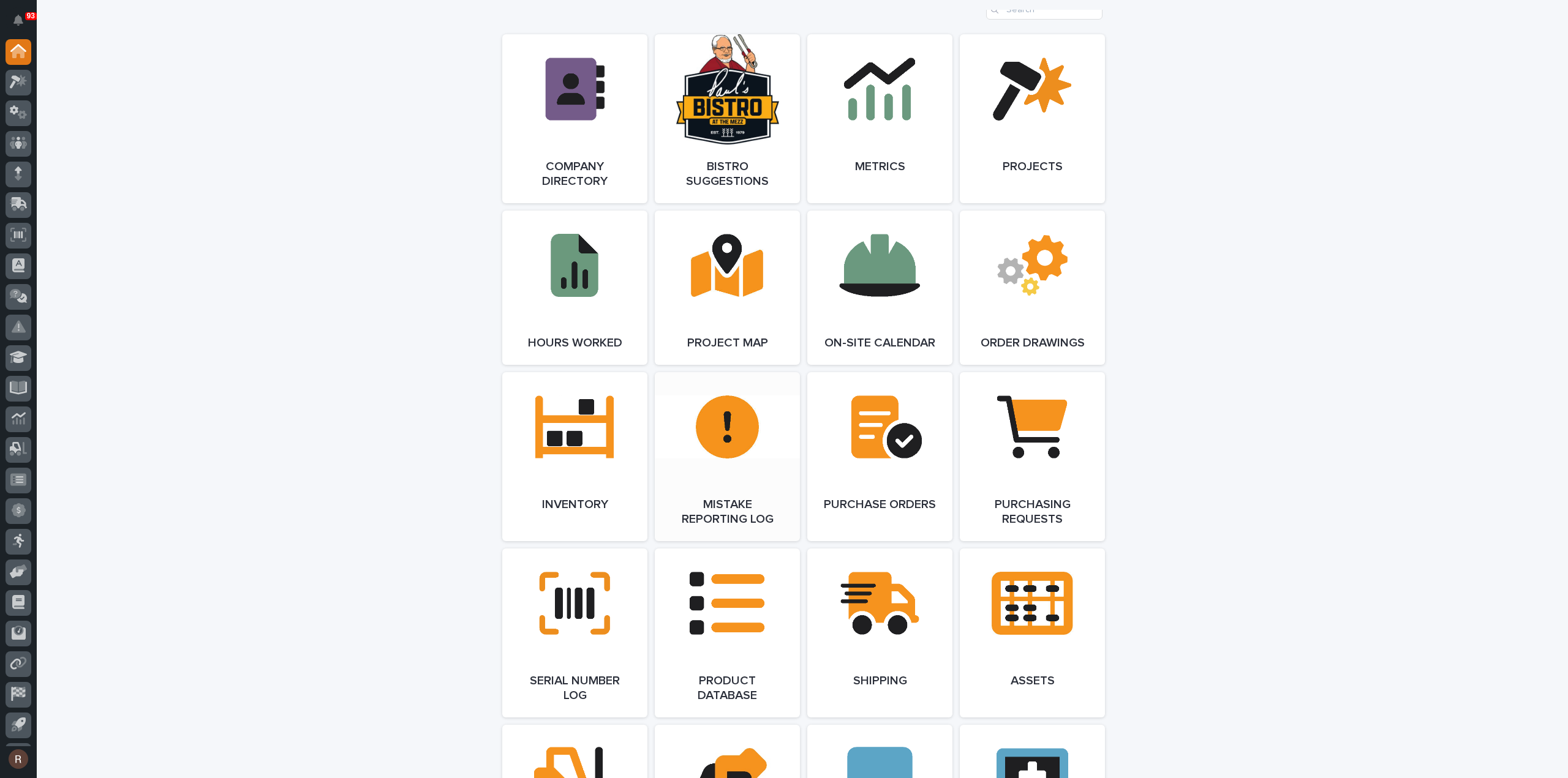
click at [729, 427] on link "Open Link" at bounding box center [727, 456] width 145 height 169
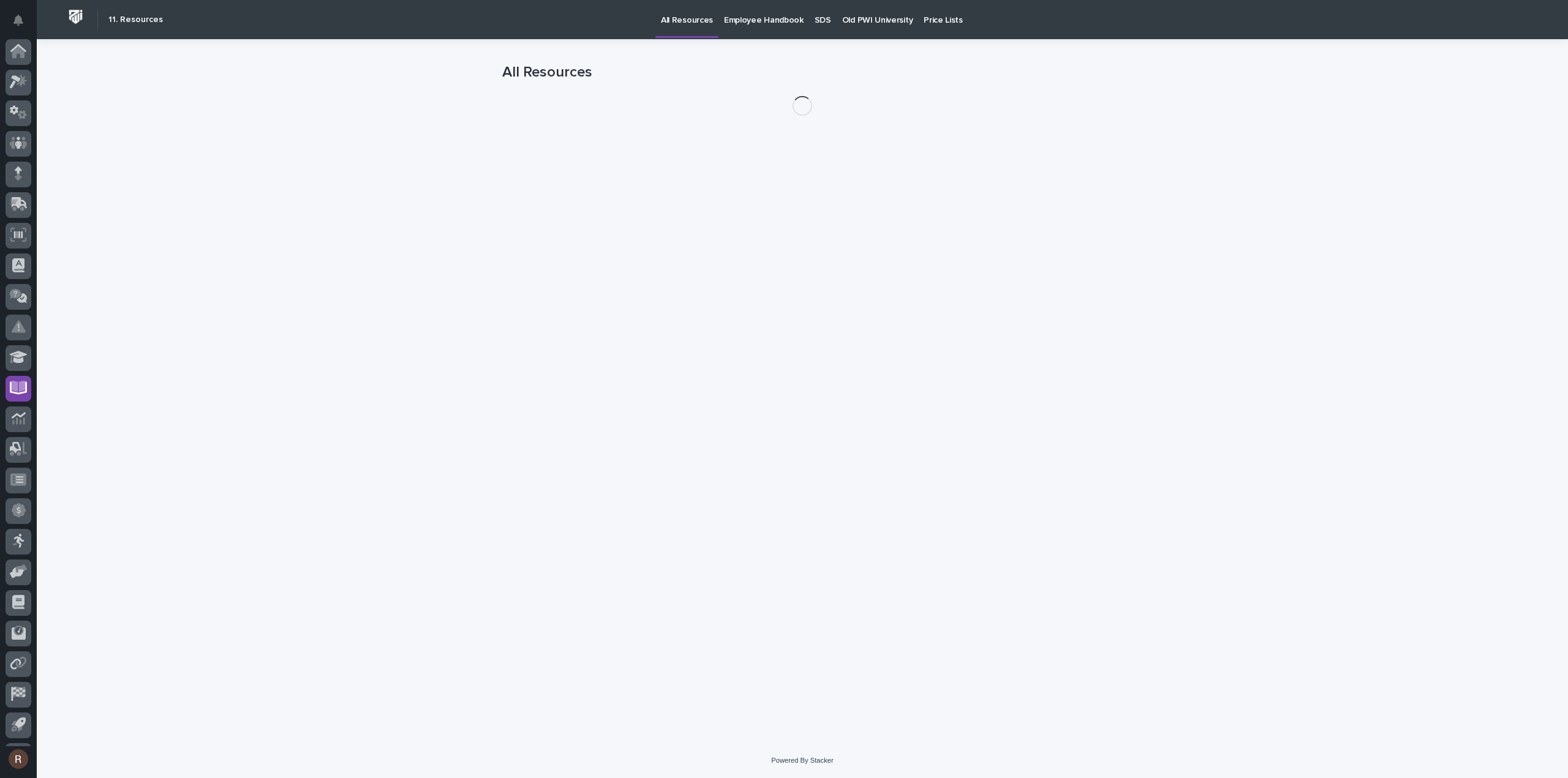
scroll to position [27, 0]
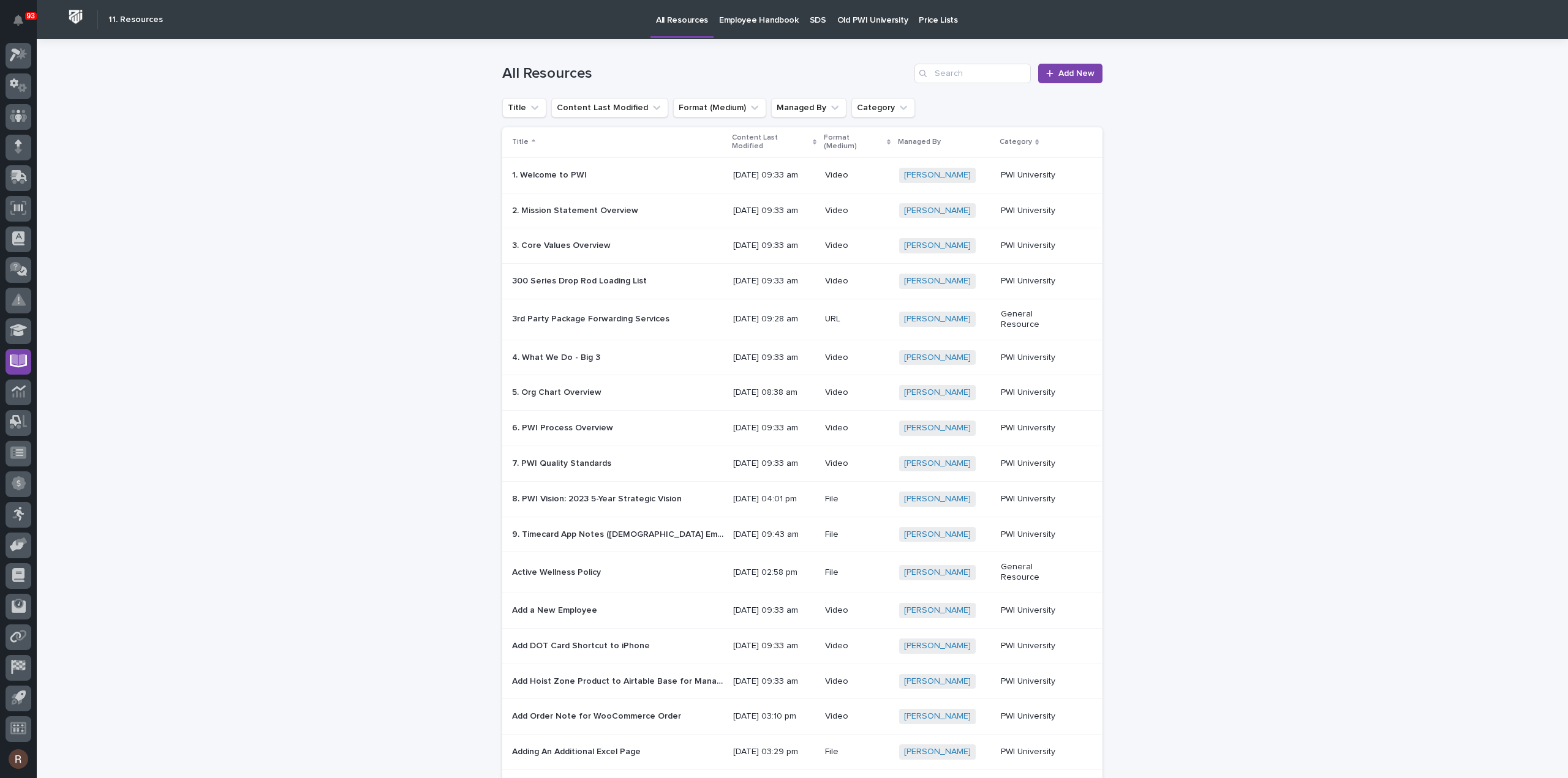
click at [786, 26] on link "Employee Handbook" at bounding box center [759, 19] width 91 height 38
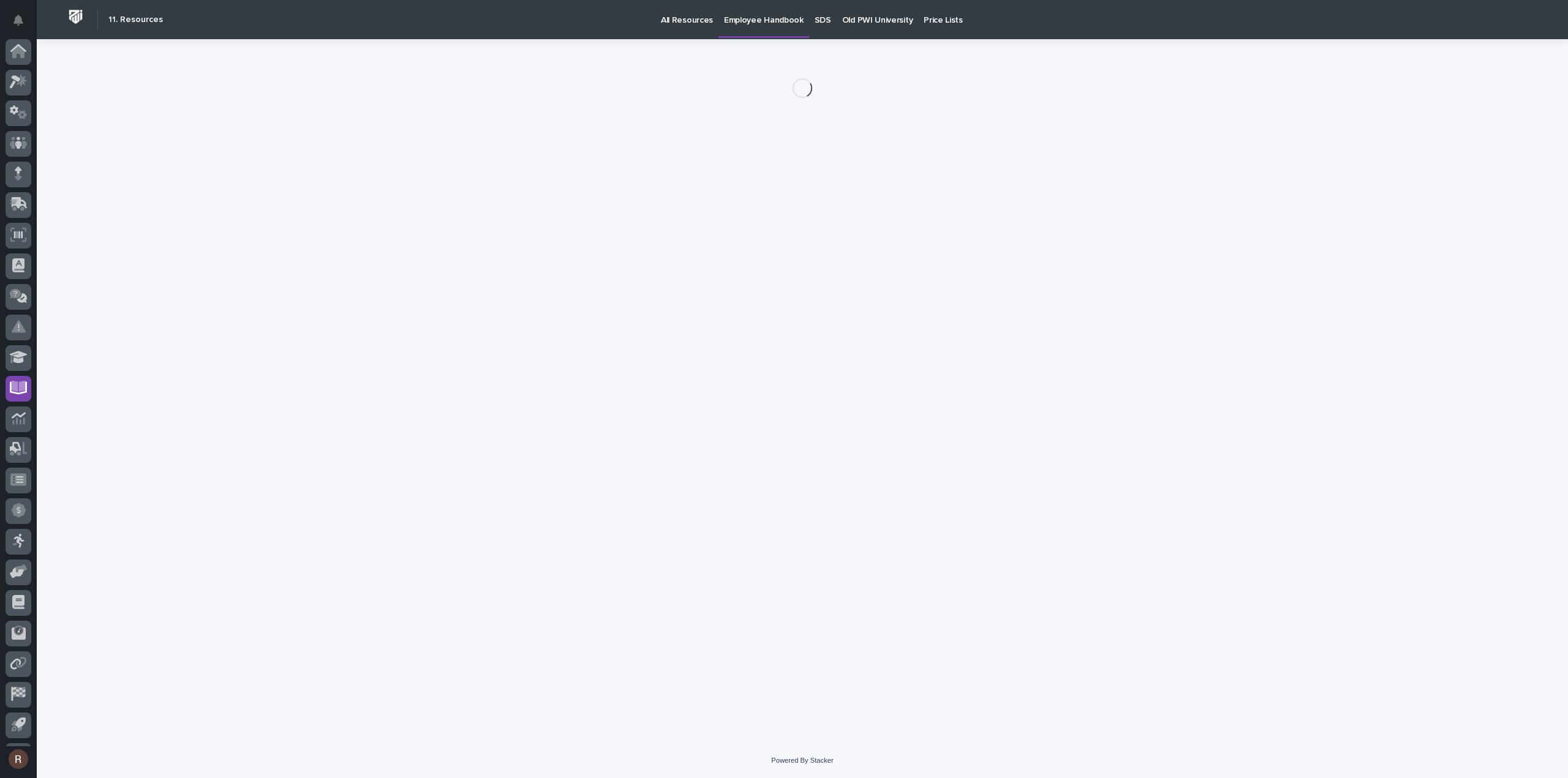
scroll to position [27, 0]
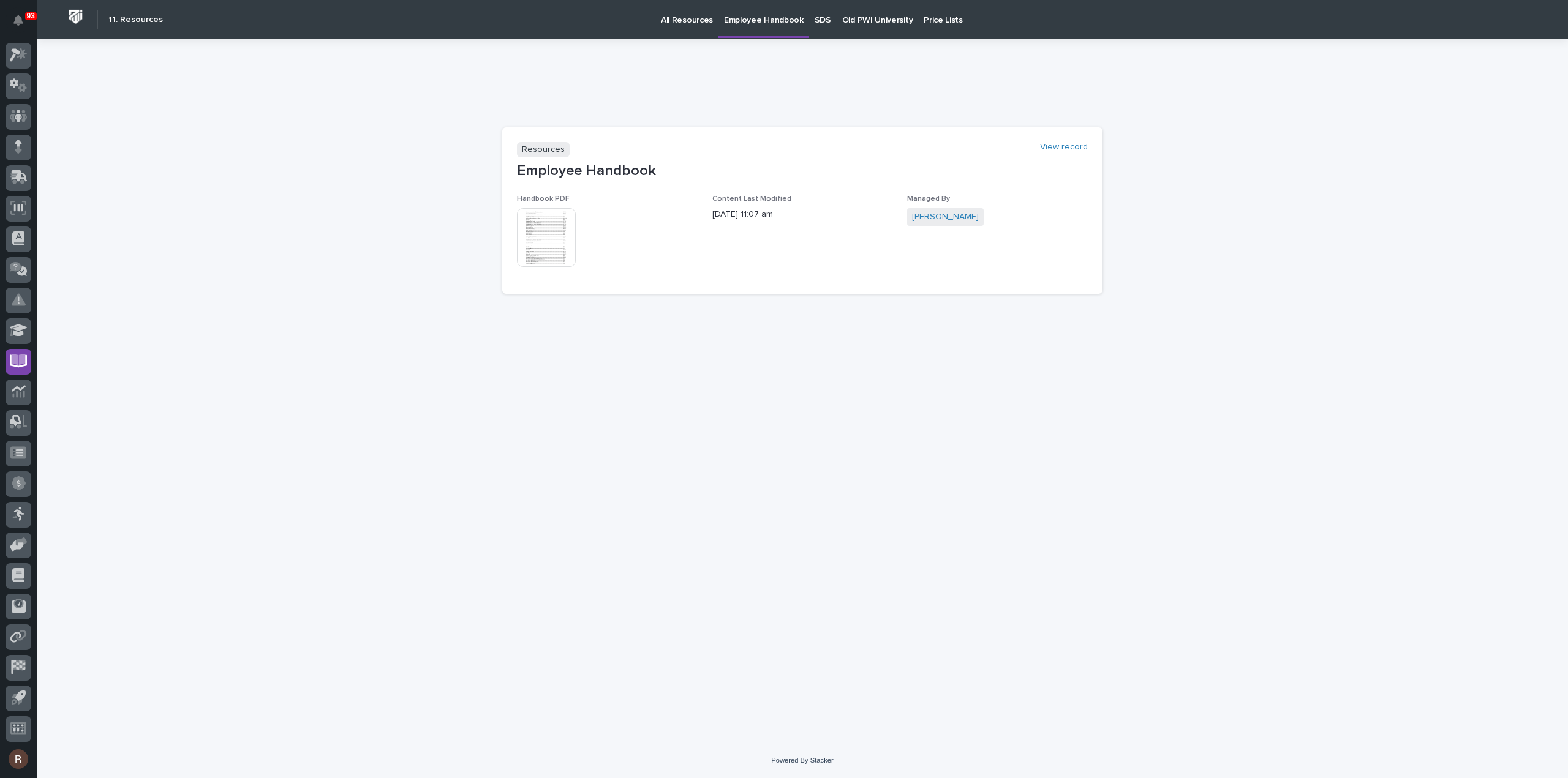
click at [545, 243] on img at bounding box center [546, 237] width 59 height 59
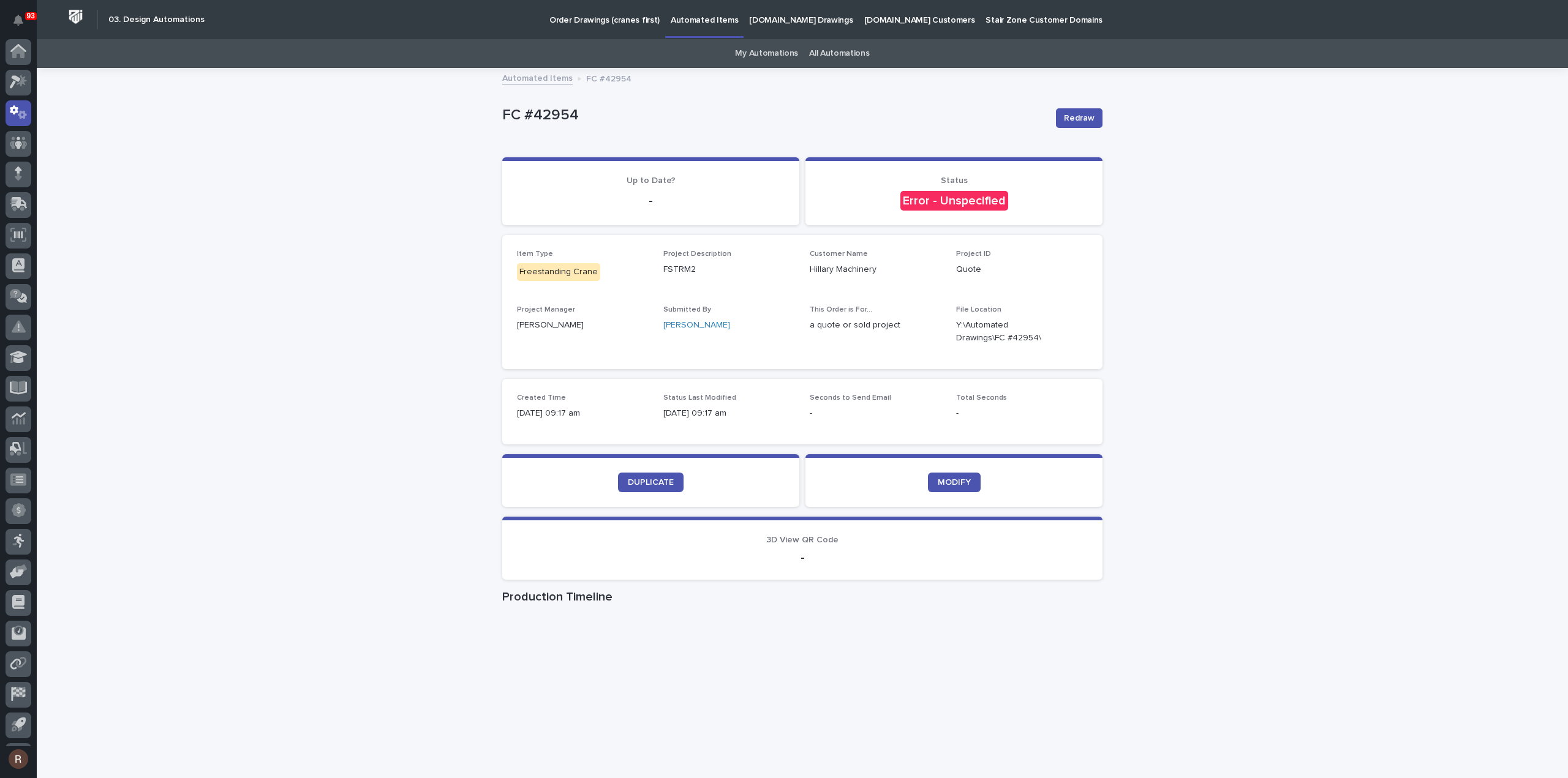
scroll to position [27, 0]
click at [656, 479] on span "DUPLICATE" at bounding box center [651, 483] width 46 height 8
